Goal: Navigation & Orientation: Find specific page/section

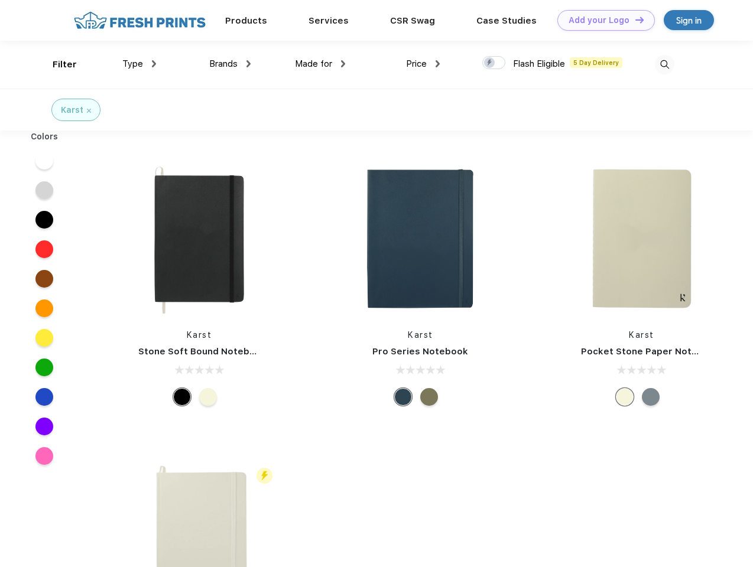
click at [602, 20] on link "Add your Logo Design Tool" at bounding box center [606, 20] width 98 height 21
click at [0, 0] on div "Design Tool" at bounding box center [0, 0] width 0 height 0
click at [634, 20] on link "Add your Logo Design Tool" at bounding box center [606, 20] width 98 height 21
click at [57, 64] on div "Filter" at bounding box center [65, 65] width 24 height 14
click at [140, 64] on span "Type" at bounding box center [132, 64] width 21 height 11
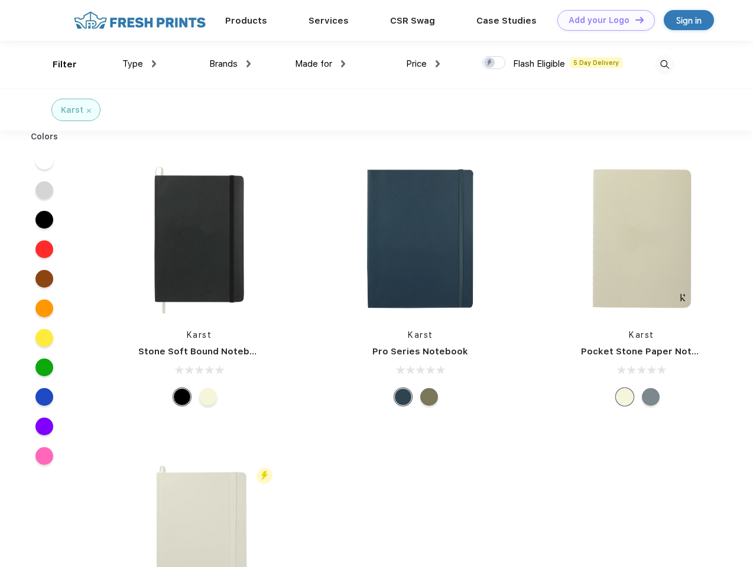
click at [230, 64] on span "Brands" at bounding box center [223, 64] width 28 height 11
click at [320, 64] on span "Made for" at bounding box center [313, 64] width 37 height 11
click at [423, 64] on span "Price" at bounding box center [416, 64] width 21 height 11
click at [494, 63] on div at bounding box center [493, 62] width 23 height 13
click at [490, 63] on input "checkbox" at bounding box center [486, 60] width 8 height 8
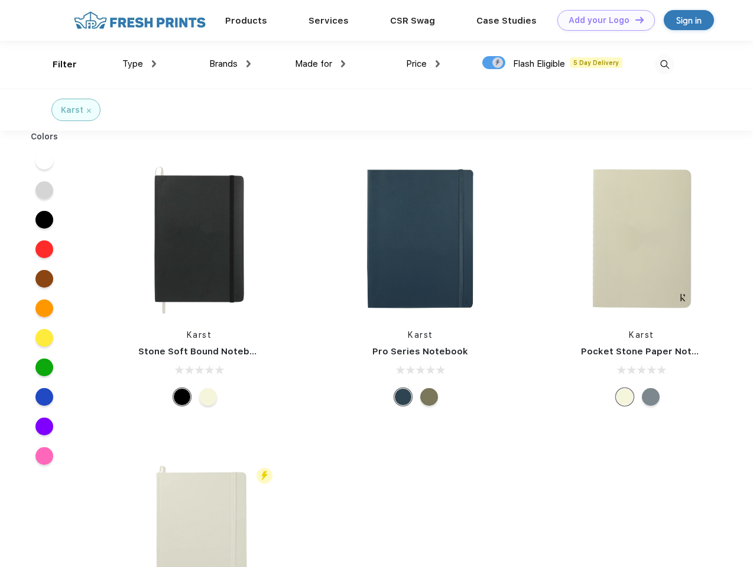
click at [664, 64] on img at bounding box center [665, 65] width 20 height 20
